Goal: Task Accomplishment & Management: Complete application form

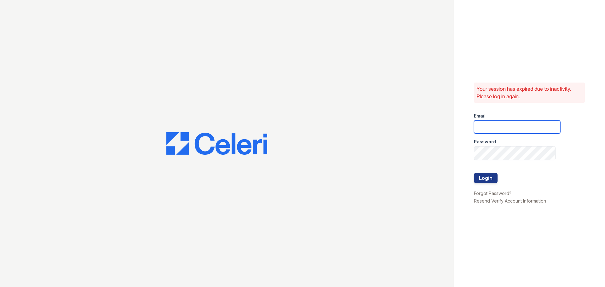
type input "[EMAIL_ADDRESS][DOMAIN_NAME]"
click at [480, 173] on div at bounding box center [517, 166] width 86 height 13
click at [481, 177] on button "Login" at bounding box center [486, 178] width 24 height 10
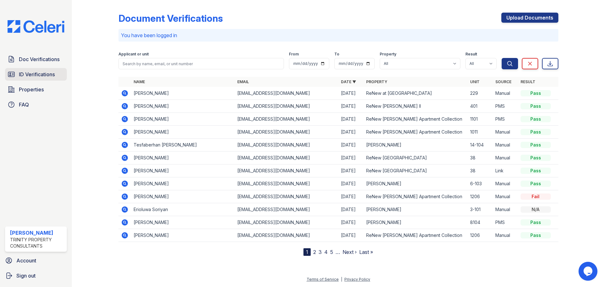
click at [48, 78] on span "ID Verifications" at bounding box center [37, 75] width 36 height 8
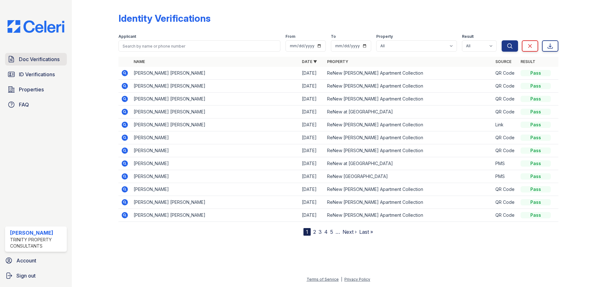
click at [31, 66] on link "Doc Verifications" at bounding box center [36, 59] width 62 height 13
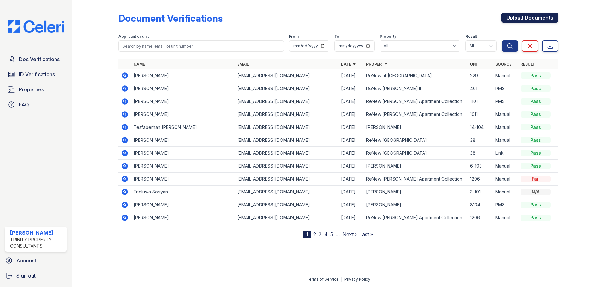
click at [548, 20] on link "Upload Documents" at bounding box center [529, 18] width 57 height 10
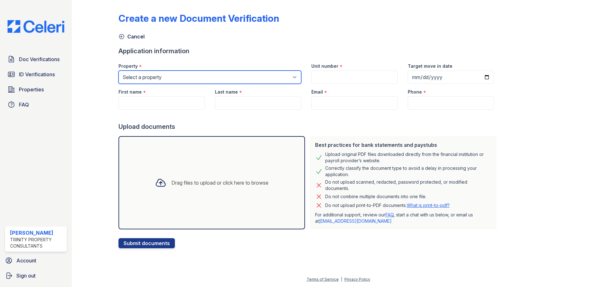
click at [285, 79] on select "Select a property ReNew Andrews Apartment Collection ReNew Andrews II ReNew at …" at bounding box center [209, 77] width 183 height 13
select select "65"
click at [123, 75] on select "Select a property ReNew Andrews Apartment Collection ReNew Andrews II ReNew at …" at bounding box center [209, 77] width 183 height 13
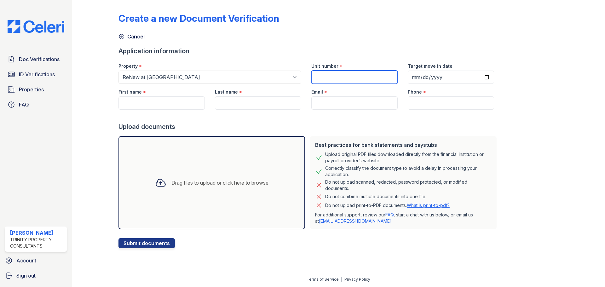
click at [356, 79] on input "Unit number" at bounding box center [354, 77] width 86 height 13
type input "285"
click at [494, 83] on input "Target move in date" at bounding box center [451, 77] width 86 height 13
type input "2025-09-26"
click at [164, 107] on input "First name" at bounding box center [161, 102] width 86 height 13
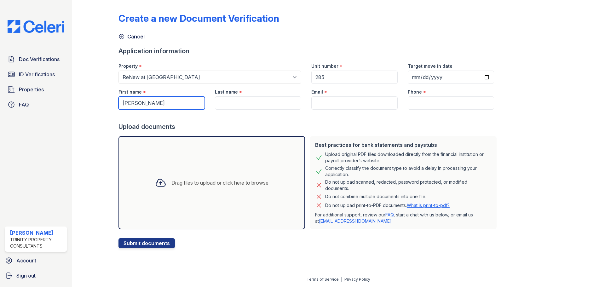
type input "Josh"
type input "A"
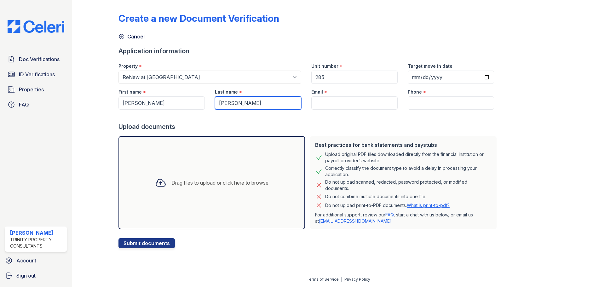
type input "Cardenas"
click at [378, 110] on input "Email" at bounding box center [354, 102] width 86 height 13
paste input "joshjcardenas@yahoo.com"
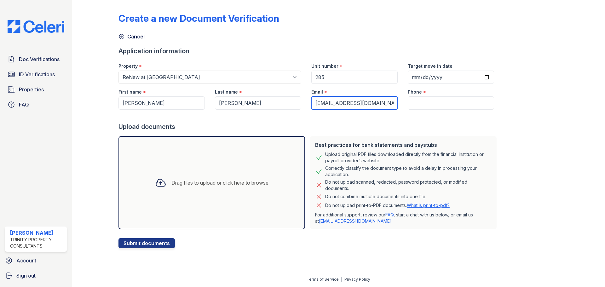
type input "joshjcardenas@yahoo.com"
click at [442, 109] on input "Phone" at bounding box center [451, 102] width 86 height 13
paste input "(432) 528-1498"
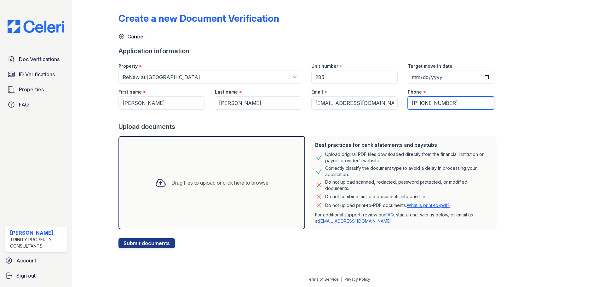
type input "(432) 528-1498"
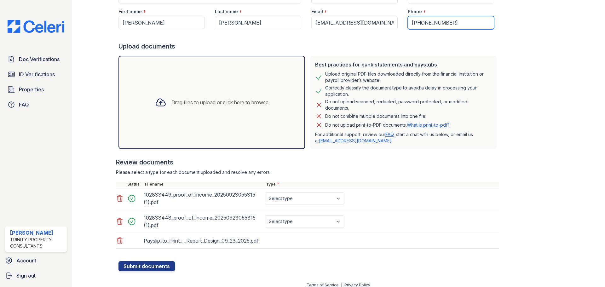
scroll to position [117, 0]
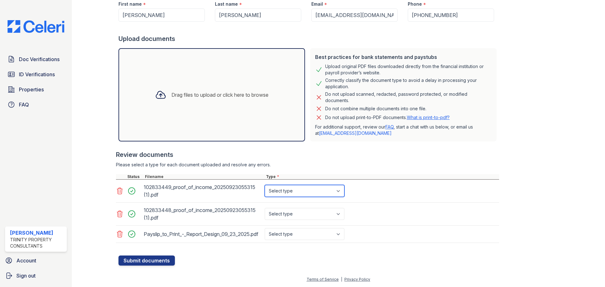
click at [323, 185] on select "Select type Paystub Bank Statement Offer Letter Tax Documents Benefit Award Let…" at bounding box center [305, 191] width 80 height 12
select select "paystub"
click at [278, 185] on select "Select type Paystub Bank Statement Offer Letter Tax Documents Benefit Award Let…" at bounding box center [305, 191] width 80 height 12
click at [312, 208] on select "Select type Paystub Bank Statement Offer Letter Tax Documents Benefit Award Let…" at bounding box center [305, 214] width 80 height 12
select select "paystub"
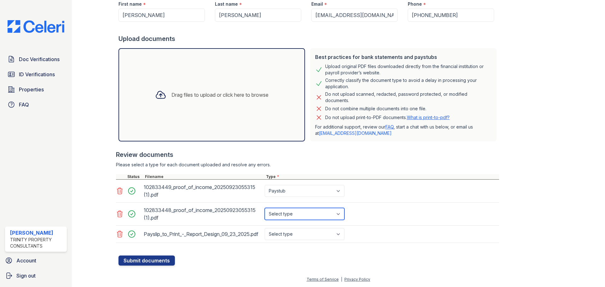
click at [278, 208] on select "Select type Paystub Bank Statement Offer Letter Tax Documents Benefit Award Let…" at bounding box center [305, 214] width 80 height 12
click at [307, 228] on select "Select type Paystub Bank Statement Offer Letter Tax Documents Benefit Award Let…" at bounding box center [305, 234] width 80 height 12
select select "paystub"
click at [278, 228] on select "Select type Paystub Bank Statement Offer Letter Tax Documents Benefit Award Let…" at bounding box center [305, 234] width 80 height 12
click at [170, 255] on button "Submit documents" at bounding box center [146, 260] width 56 height 10
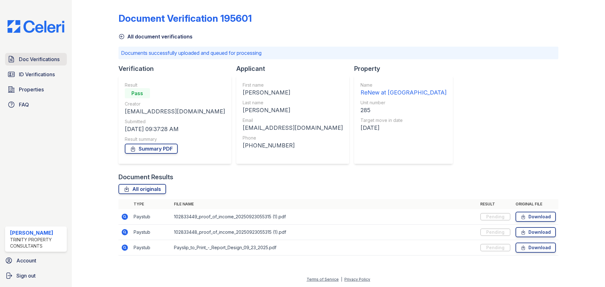
click at [32, 63] on span "Doc Verifications" at bounding box center [39, 59] width 41 height 8
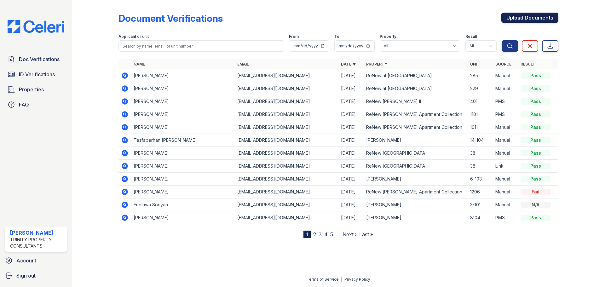
click at [539, 14] on link "Upload Documents" at bounding box center [529, 18] width 57 height 10
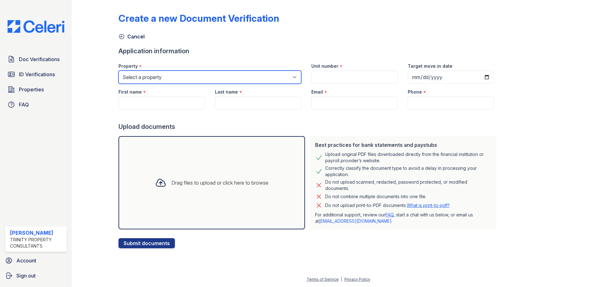
click at [235, 76] on select "Select a property ReNew Andrews Apartment Collection ReNew Andrews II ReNew at …" at bounding box center [209, 77] width 183 height 13
select select "65"
click at [123, 75] on select "Select a property ReNew Andrews Apartment Collection ReNew Andrews II ReNew at …" at bounding box center [209, 77] width 183 height 13
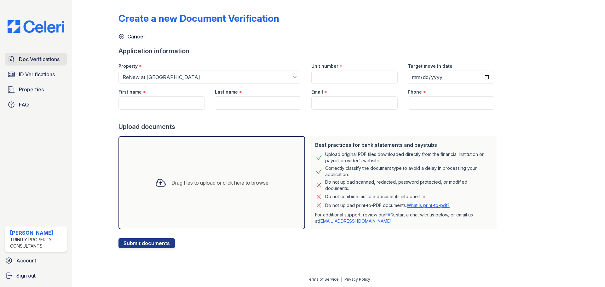
click at [38, 62] on span "Doc Verifications" at bounding box center [39, 59] width 41 height 8
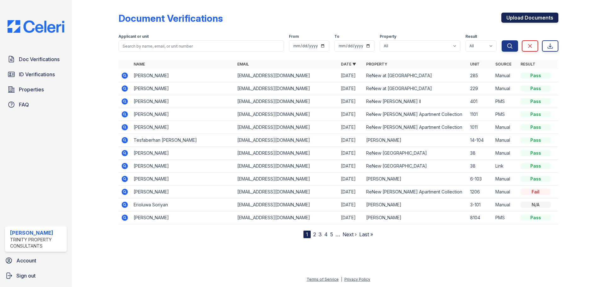
click at [541, 19] on link "Upload Documents" at bounding box center [529, 18] width 57 height 10
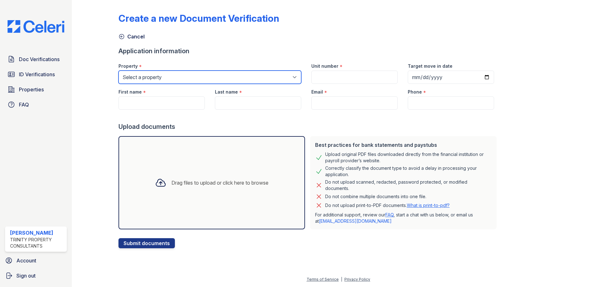
drag, startPoint x: 274, startPoint y: 77, endPoint x: 269, endPoint y: 81, distance: 6.0
click at [274, 77] on select "Select a property ReNew Andrews Apartment Collection ReNew Andrews II ReNew at …" at bounding box center [209, 77] width 183 height 13
select select "65"
click at [123, 75] on select "Select a property ReNew Andrews Apartment Collection ReNew Andrews II ReNew at …" at bounding box center [209, 77] width 183 height 13
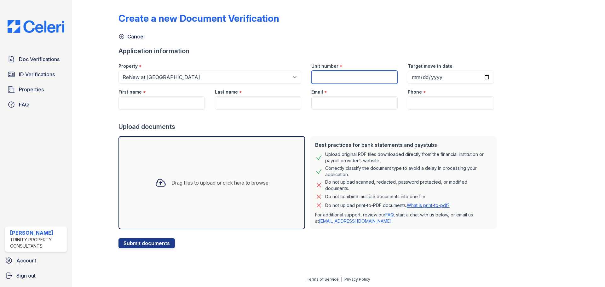
click at [354, 77] on input "Unit number" at bounding box center [354, 77] width 86 height 13
type input "285"
click at [494, 81] on input "Target move in date" at bounding box center [451, 77] width 86 height 13
type input "2025-09-26"
click at [140, 110] on input "First name" at bounding box center [161, 102] width 86 height 13
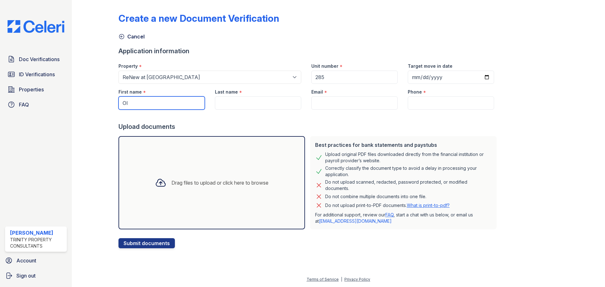
type input "O"
type input "Iris"
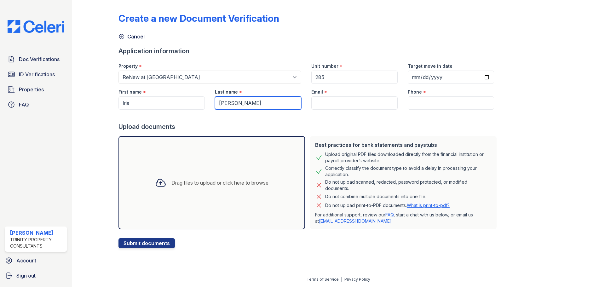
type input "Torrez"
click at [359, 110] on input "Email" at bounding box center [354, 102] width 86 height 13
paste input "irisdestiny5678@gmail.com"
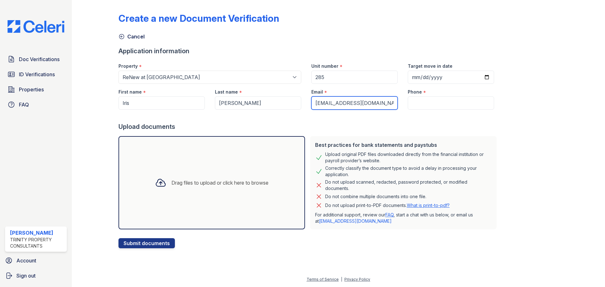
type input "irisdestiny5678@gmail.com"
drag, startPoint x: 457, startPoint y: 101, endPoint x: 455, endPoint y: 107, distance: 5.8
click at [457, 96] on div "Phone *" at bounding box center [451, 90] width 86 height 13
click at [455, 110] on input "Phone" at bounding box center [451, 102] width 86 height 13
paste input "(432) 603-2210"
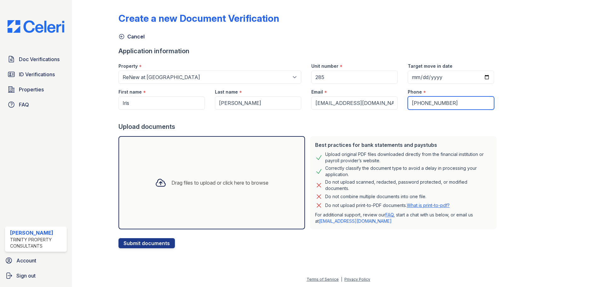
type input "(432) 603-2210"
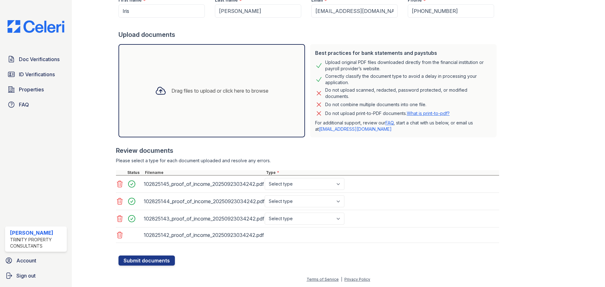
scroll to position [115, 0]
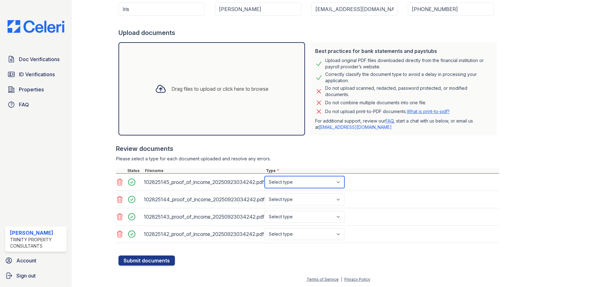
click at [329, 179] on select "Select type Paystub Bank Statement Offer Letter Tax Documents Benefit Award Let…" at bounding box center [305, 182] width 80 height 12
select select "paystub"
click at [278, 176] on select "Select type Paystub Bank Statement Offer Letter Tax Documents Benefit Award Let…" at bounding box center [305, 182] width 80 height 12
click at [321, 196] on select "Select type Paystub Bank Statement Offer Letter Tax Documents Benefit Award Let…" at bounding box center [305, 199] width 80 height 12
select select "paystub"
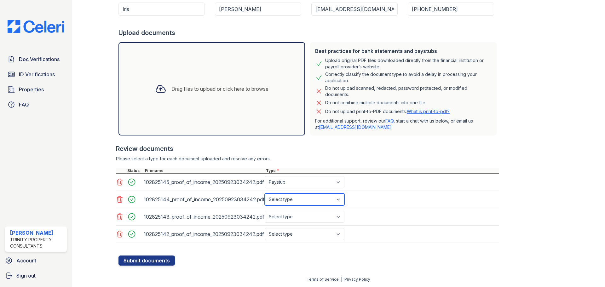
click at [278, 193] on select "Select type Paystub Bank Statement Offer Letter Tax Documents Benefit Award Let…" at bounding box center [305, 199] width 80 height 12
click at [319, 213] on select "Select type Paystub Bank Statement Offer Letter Tax Documents Benefit Award Let…" at bounding box center [305, 217] width 80 height 12
select select "paystub"
click at [278, 211] on select "Select type Paystub Bank Statement Offer Letter Tax Documents Benefit Award Let…" at bounding box center [305, 217] width 80 height 12
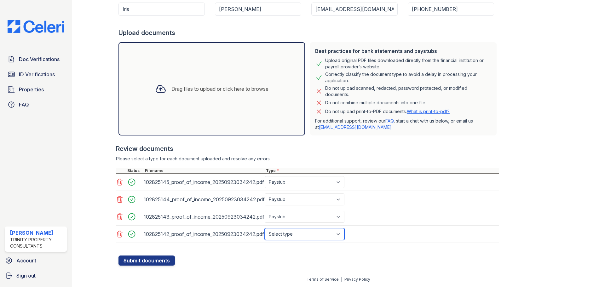
click at [309, 233] on select "Select type Paystub Bank Statement Offer Letter Tax Documents Benefit Award Let…" at bounding box center [305, 234] width 80 height 12
select select "paystub"
click at [278, 228] on select "Select type Paystub Bank Statement Offer Letter Tax Documents Benefit Award Let…" at bounding box center [305, 234] width 80 height 12
click at [163, 260] on button "Submit documents" at bounding box center [146, 260] width 56 height 10
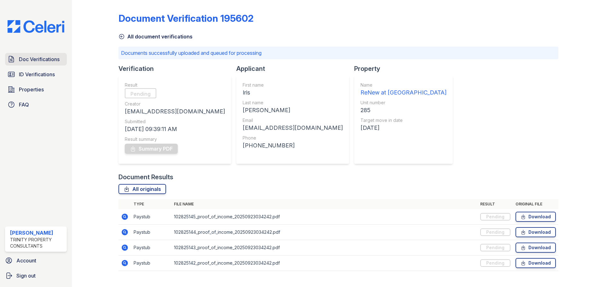
click at [27, 60] on span "Doc Verifications" at bounding box center [39, 59] width 41 height 8
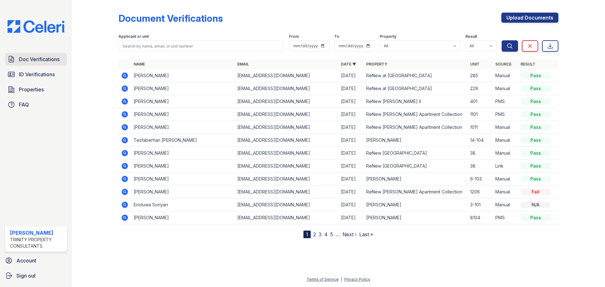
click at [37, 62] on span "Doc Verifications" at bounding box center [39, 59] width 41 height 8
click at [128, 78] on icon at bounding box center [125, 75] width 6 height 6
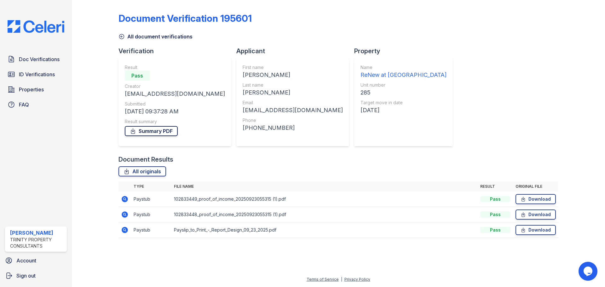
click at [165, 136] on link "Summary PDF" at bounding box center [151, 131] width 53 height 10
click at [124, 37] on icon at bounding box center [121, 36] width 5 height 5
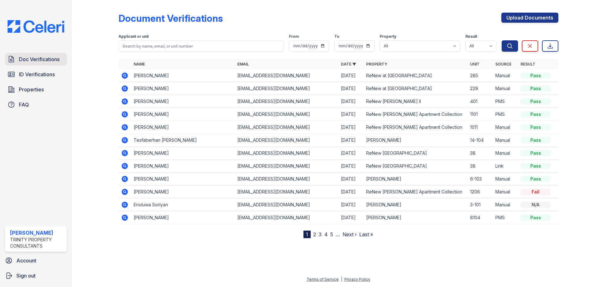
click at [41, 63] on span "Doc Verifications" at bounding box center [39, 59] width 41 height 8
click at [44, 78] on span "ID Verifications" at bounding box center [37, 75] width 36 height 8
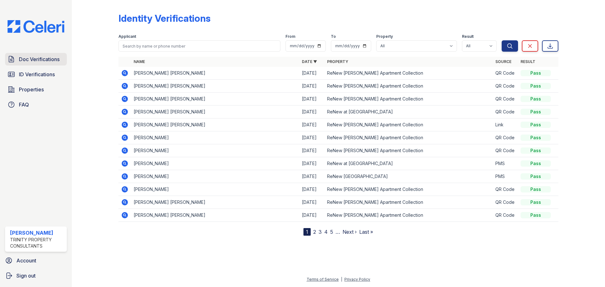
click at [43, 61] on span "Doc Verifications" at bounding box center [39, 59] width 41 height 8
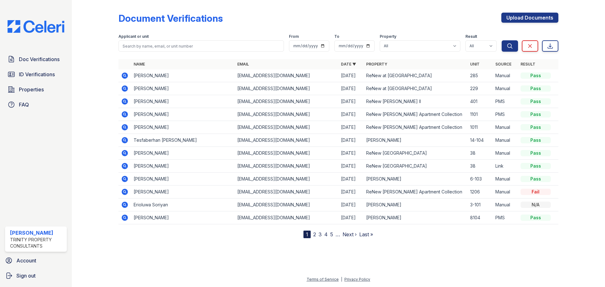
click at [43, 61] on span "Doc Verifications" at bounding box center [39, 59] width 41 height 8
click at [483, 26] on div "Document Verifications Upload Documents" at bounding box center [338, 21] width 440 height 16
click at [38, 62] on span "Doc Verifications" at bounding box center [39, 59] width 41 height 8
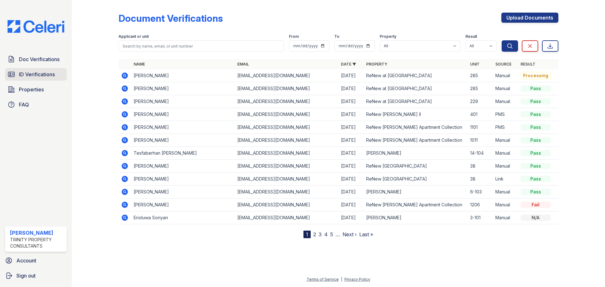
click at [37, 78] on span "ID Verifications" at bounding box center [37, 75] width 36 height 8
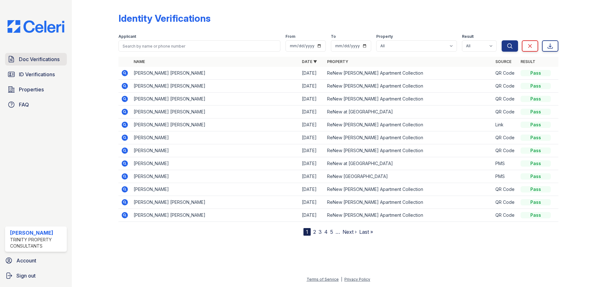
click at [55, 63] on span "Doc Verifications" at bounding box center [39, 59] width 41 height 8
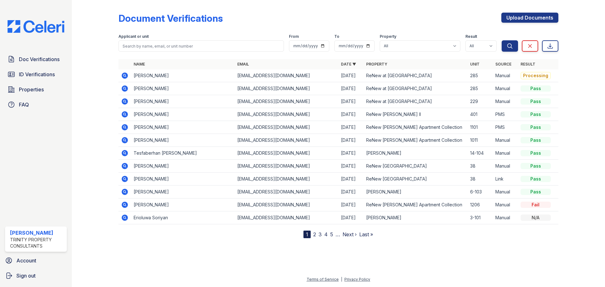
click at [128, 79] on icon at bounding box center [125, 75] width 6 height 6
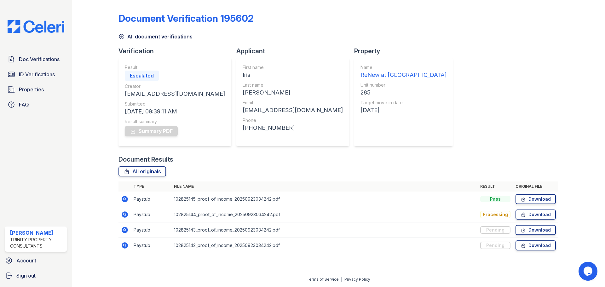
click at [125, 40] on icon at bounding box center [121, 36] width 6 height 6
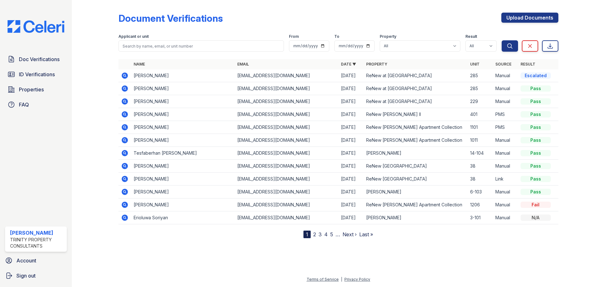
click at [125, 76] on icon at bounding box center [124, 75] width 2 height 2
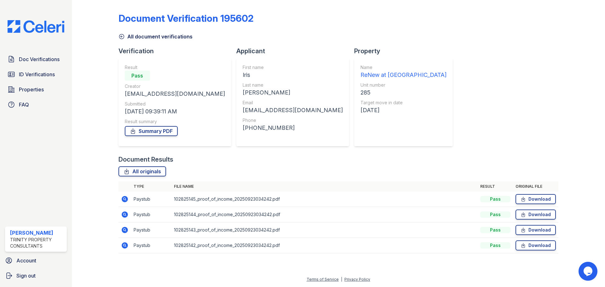
scroll to position [12, 0]
click at [166, 130] on link "Summary PDF" at bounding box center [151, 131] width 53 height 10
click at [43, 78] on span "ID Verifications" at bounding box center [37, 75] width 36 height 8
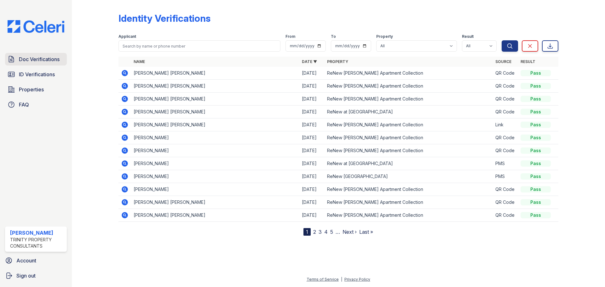
click at [47, 60] on span "Doc Verifications" at bounding box center [39, 59] width 41 height 8
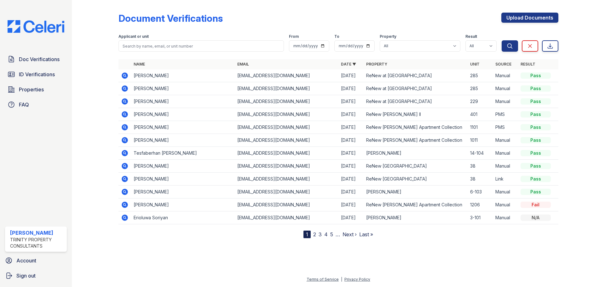
click at [128, 117] on icon at bounding box center [125, 114] width 6 height 6
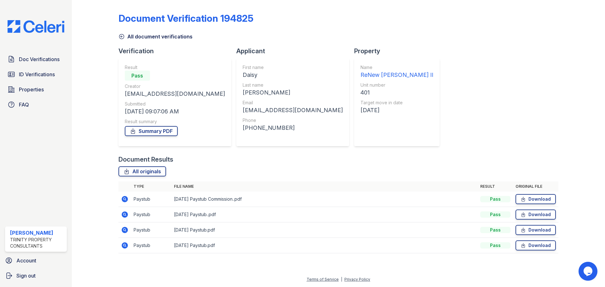
click at [427, 123] on div "Document Verification 194825 All document verifications Verification Result Pas…" at bounding box center [338, 131] width 440 height 257
drag, startPoint x: 373, startPoint y: 28, endPoint x: 358, endPoint y: 0, distance: 31.5
click at [374, 27] on div "Document Verification 194825" at bounding box center [338, 21] width 440 height 16
